Goal: Information Seeking & Learning: Find specific fact

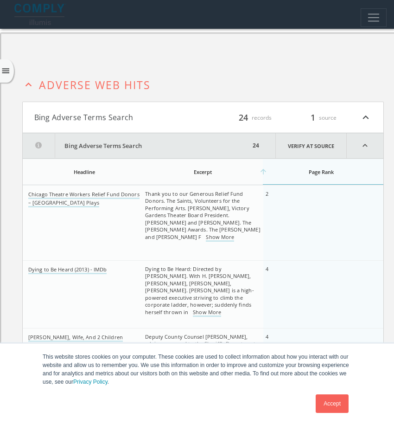
scroll to position [71, 0]
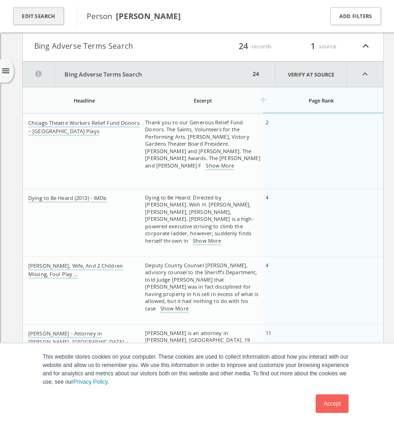
click at [44, 12] on button "Edit Search" at bounding box center [38, 16] width 51 height 18
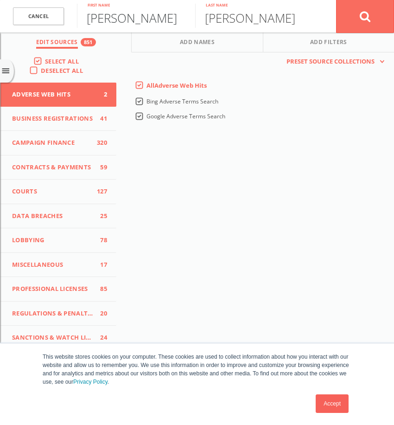
drag, startPoint x: 145, startPoint y: 23, endPoint x: 36, endPoint y: 5, distance: 110.0
click at [36, 5] on form "Cancel [PERSON_NAME] First name [PERSON_NAME] Last name Cancel" at bounding box center [197, 16] width 394 height 32
drag, startPoint x: 246, startPoint y: 16, endPoint x: 152, endPoint y: 17, distance: 93.7
click at [152, 17] on form "Cancel bettsye First name [PERSON_NAME] Last name Cancel" at bounding box center [197, 16] width 394 height 32
click at [114, 20] on input "bettsye" at bounding box center [136, 16] width 118 height 24
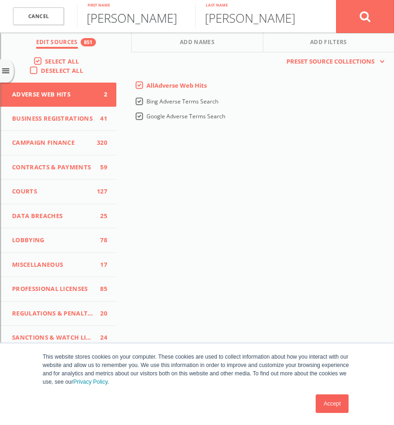
type input "[PERSON_NAME]"
click at [234, 24] on input "[PERSON_NAME]" at bounding box center [254, 16] width 118 height 24
drag, startPoint x: 288, startPoint y: 15, endPoint x: 183, endPoint y: 10, distance: 105.0
click at [183, 10] on form "Cancel [PERSON_NAME] First name [PERSON_NAME] Last name Cancel" at bounding box center [197, 16] width 394 height 32
type input "[PERSON_NAME]"
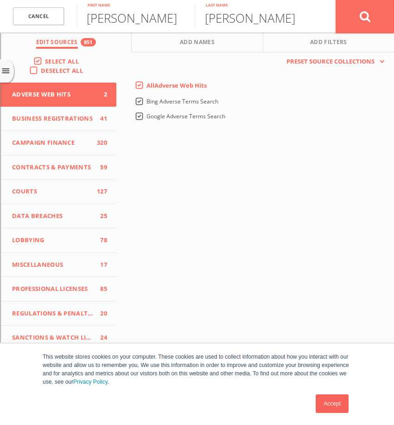
click at [365, 13] on icon at bounding box center [365, 17] width 11 height 12
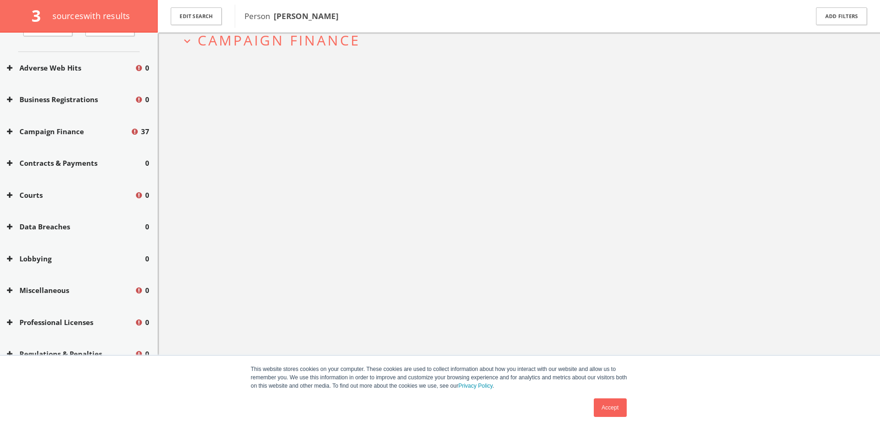
scroll to position [71, 0]
